Goal: Check status: Check status

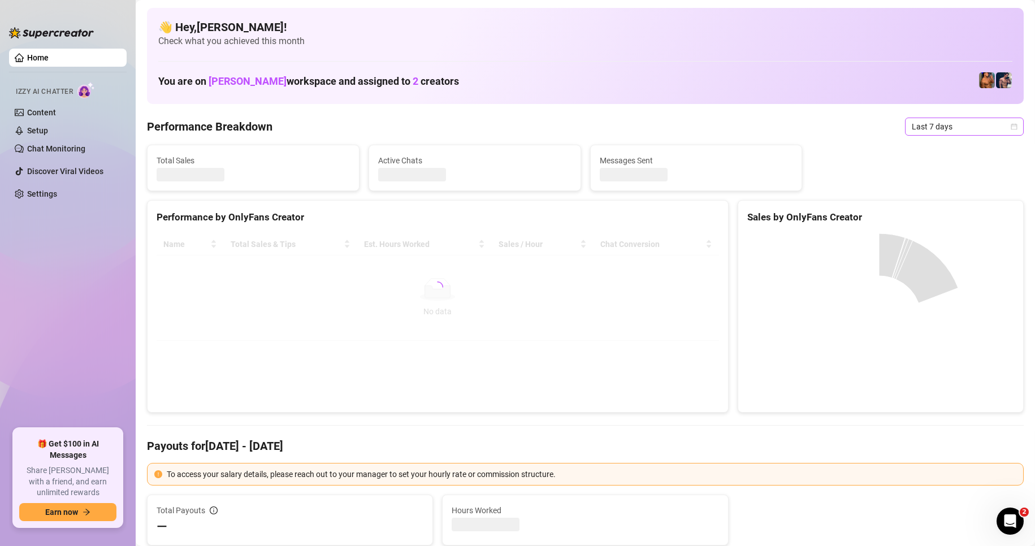
click at [971, 125] on span "Last 7 days" at bounding box center [963, 126] width 105 height 17
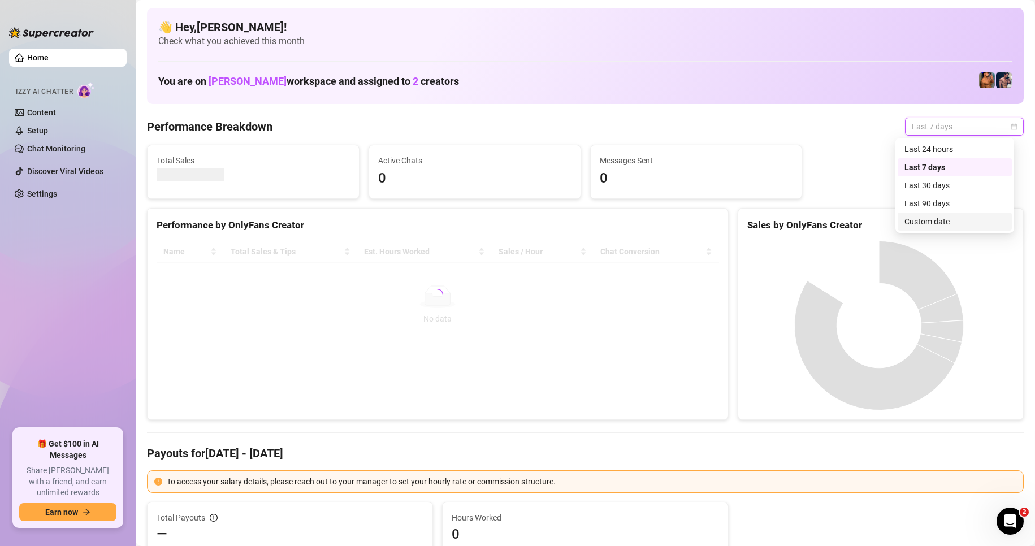
click at [956, 225] on div "Custom date" at bounding box center [954, 221] width 101 height 12
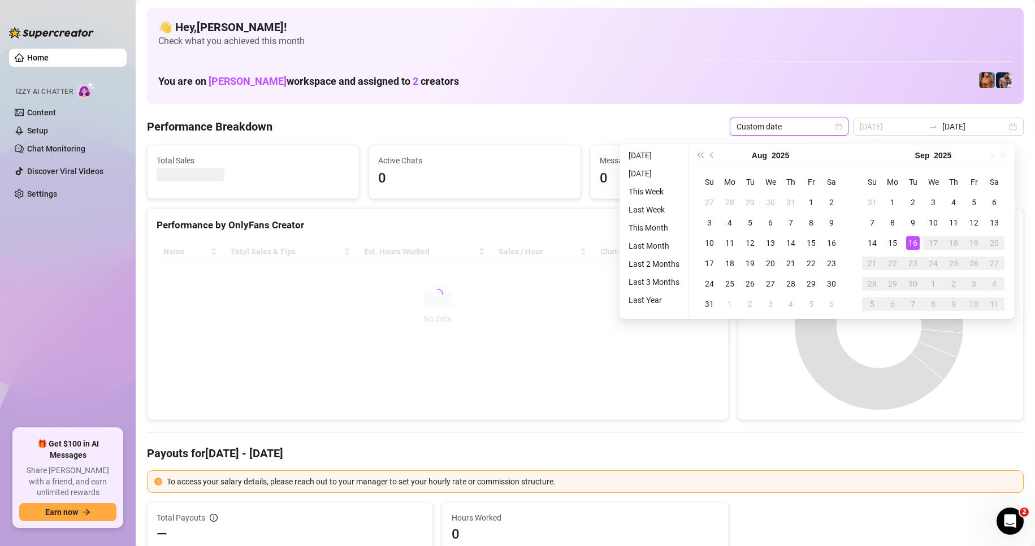
click at [915, 246] on div "16" at bounding box center [913, 243] width 14 height 14
type input "[DATE]"
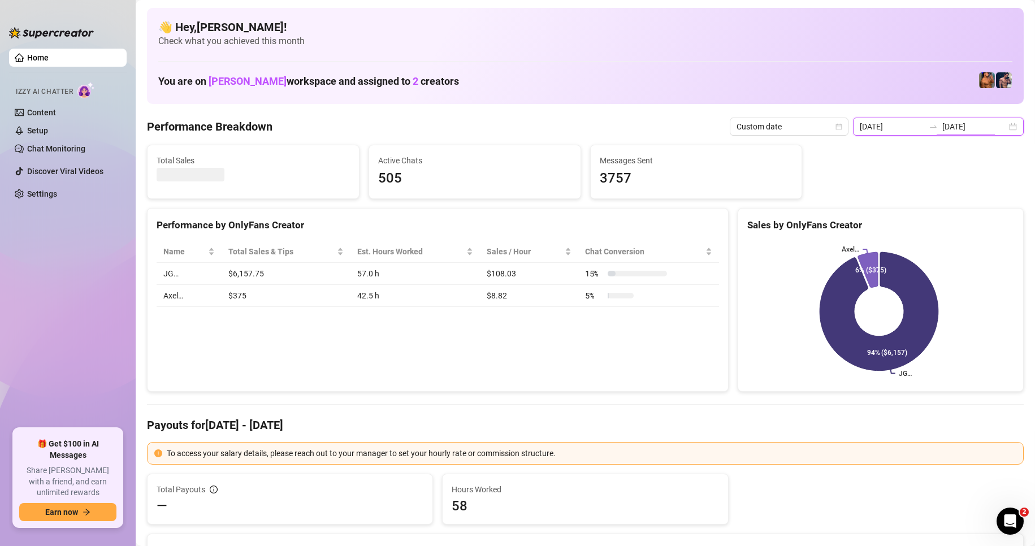
click at [958, 129] on input "[DATE]" at bounding box center [974, 126] width 64 height 12
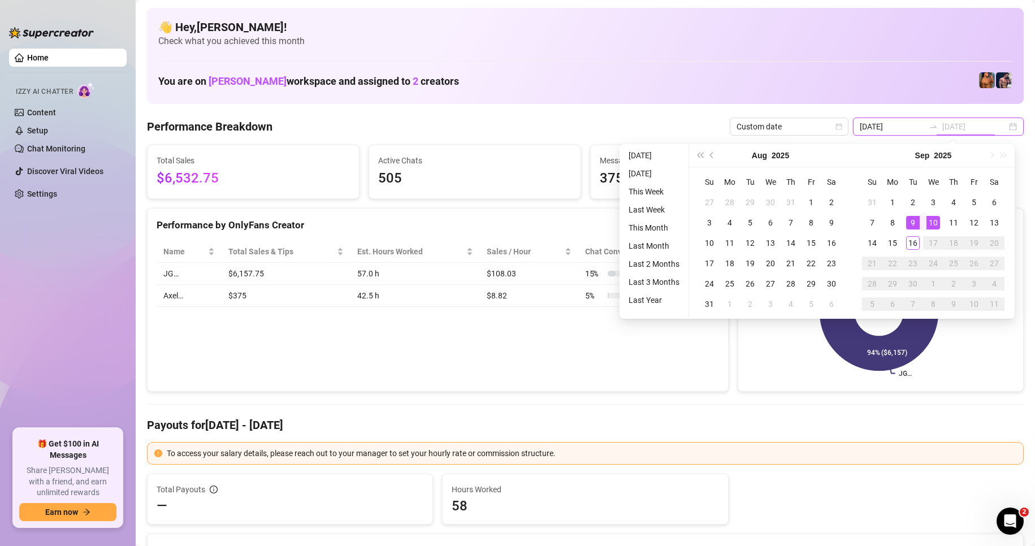
type input "[DATE]"
click at [916, 242] on div "16" at bounding box center [913, 243] width 14 height 14
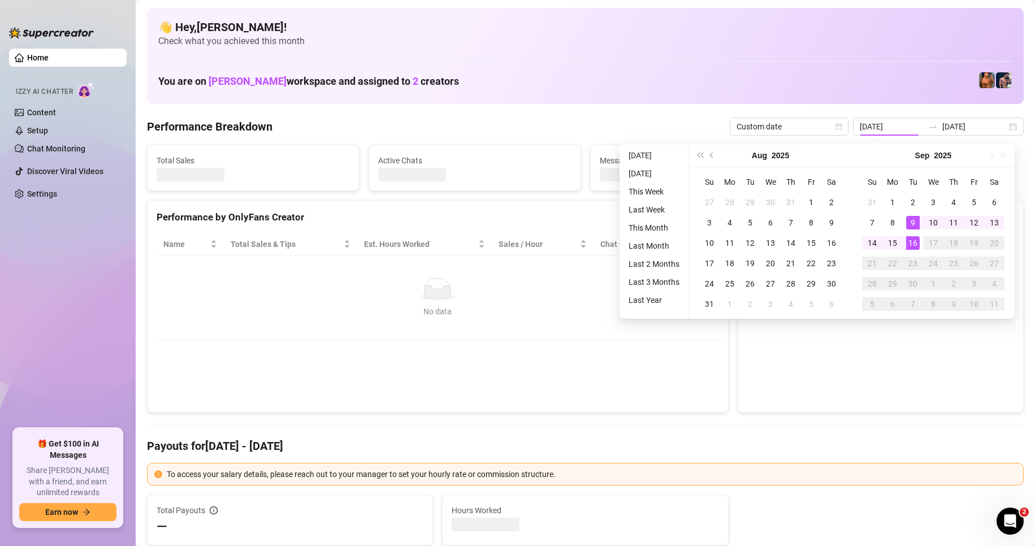
type input "[DATE]"
